Goal: Information Seeking & Learning: Find specific page/section

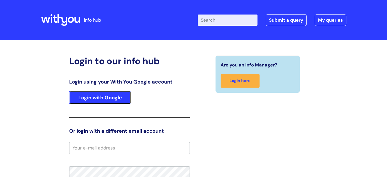
click at [95, 101] on link "Login with Google" at bounding box center [100, 97] width 62 height 13
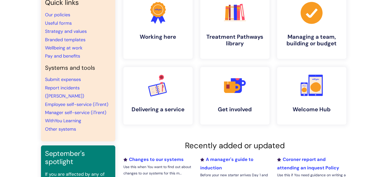
scroll to position [25, 0]
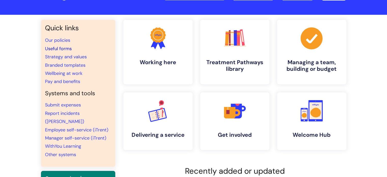
click at [63, 48] on link "Useful forms" at bounding box center [58, 49] width 27 height 6
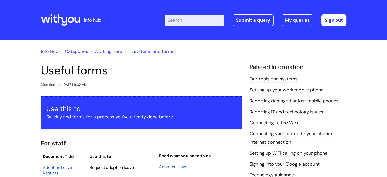
click at [185, 19] on input "Enter your search term here..." at bounding box center [195, 20] width 60 height 11
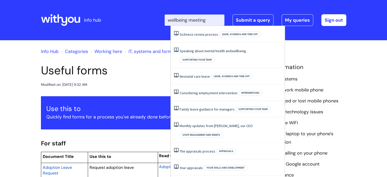
type input "wellbeing meeting"
